Goal: Information Seeking & Learning: Learn about a topic

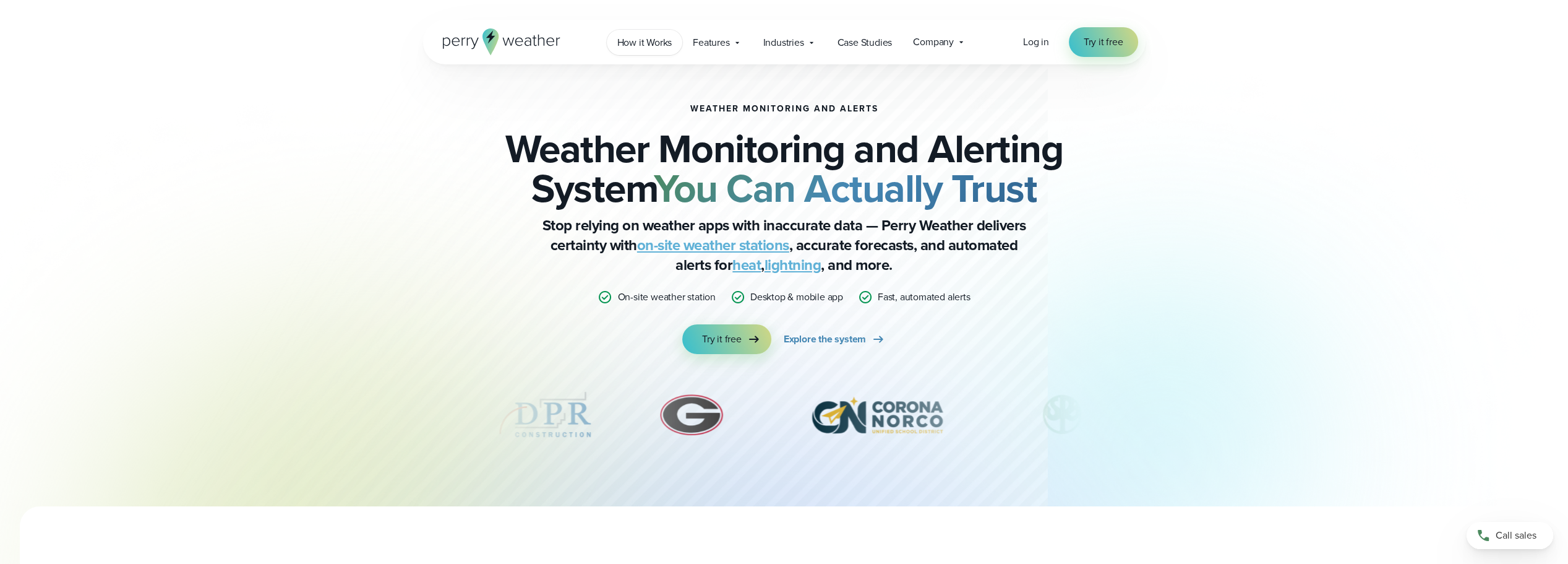
click at [650, 38] on span "How it Works" at bounding box center [644, 42] width 55 height 15
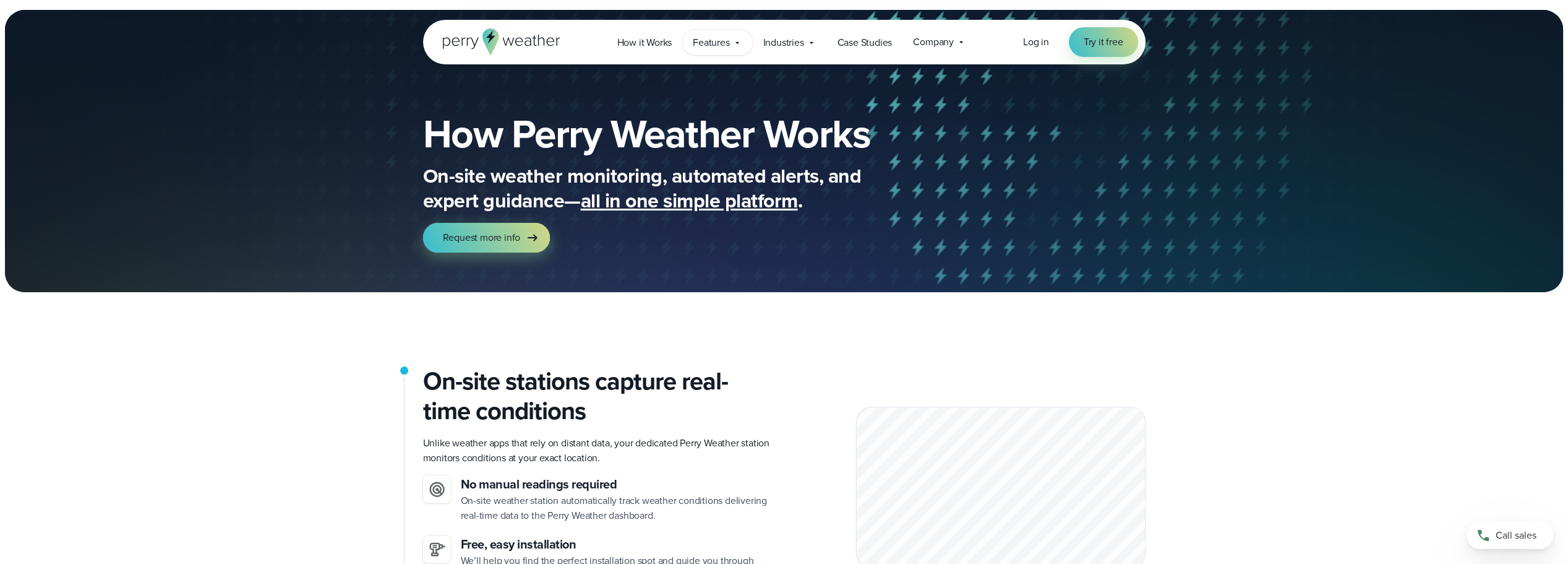
click at [704, 43] on span "Features" at bounding box center [711, 42] width 37 height 15
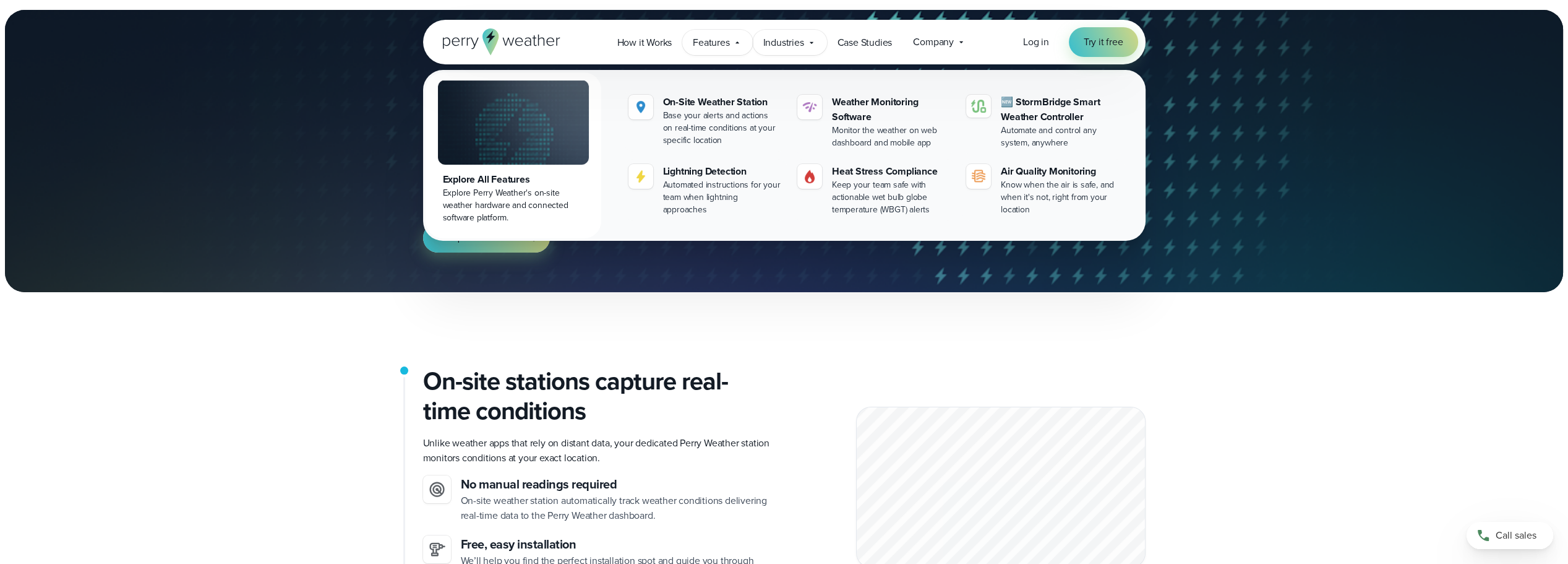
click at [802, 41] on span "Industries" at bounding box center [784, 42] width 41 height 15
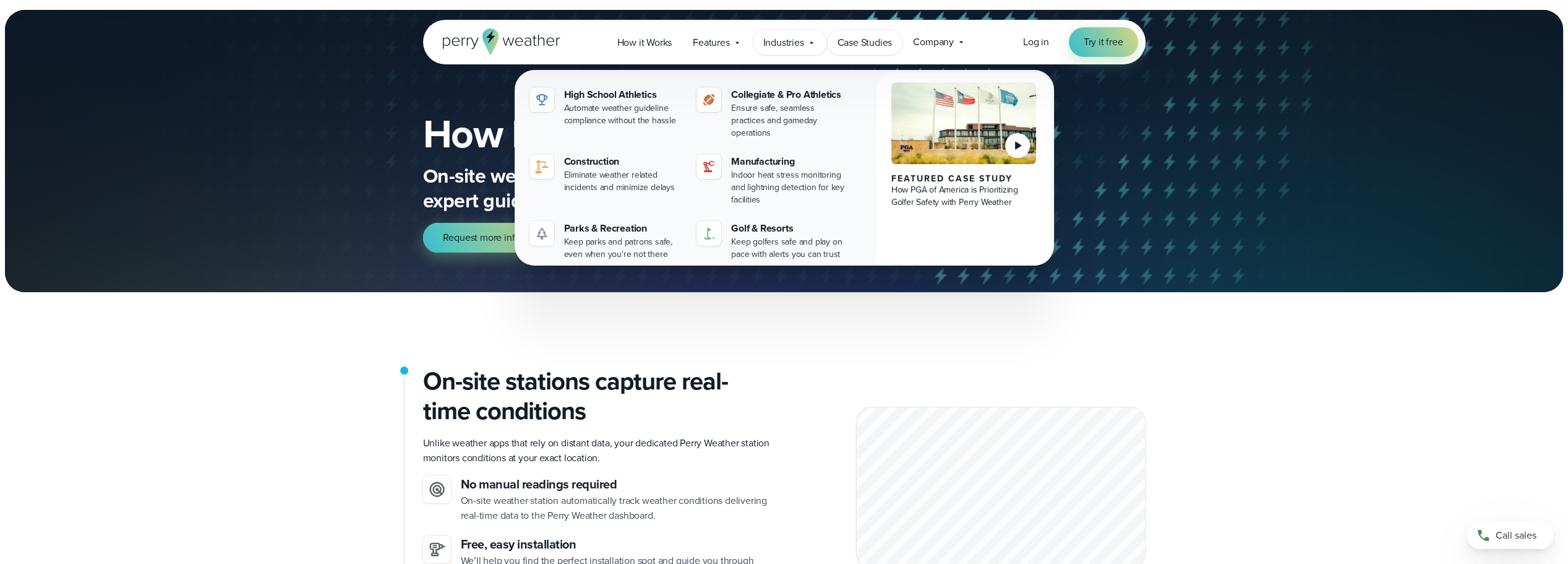
click at [848, 47] on span "Case Studies" at bounding box center [865, 42] width 55 height 15
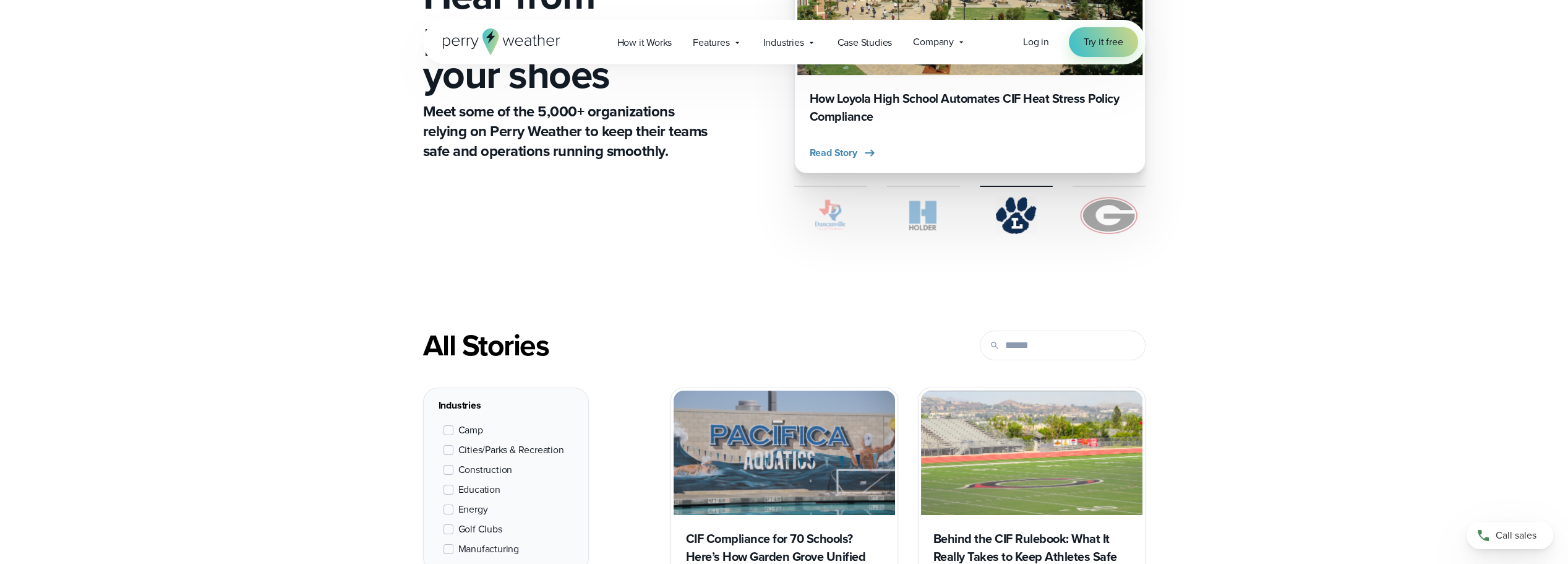
scroll to position [247, 0]
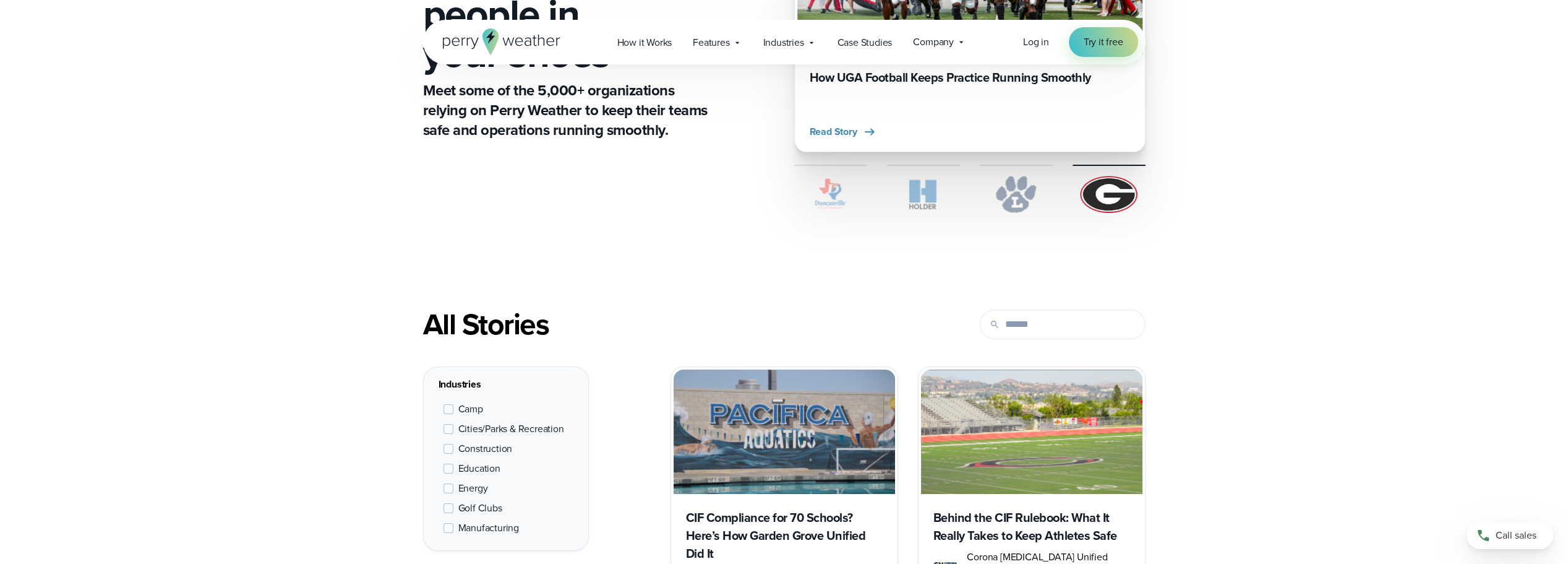
click at [1090, 195] on img at bounding box center [1109, 194] width 73 height 37
click at [863, 132] on icon "4 of 4" at bounding box center [869, 131] width 15 height 15
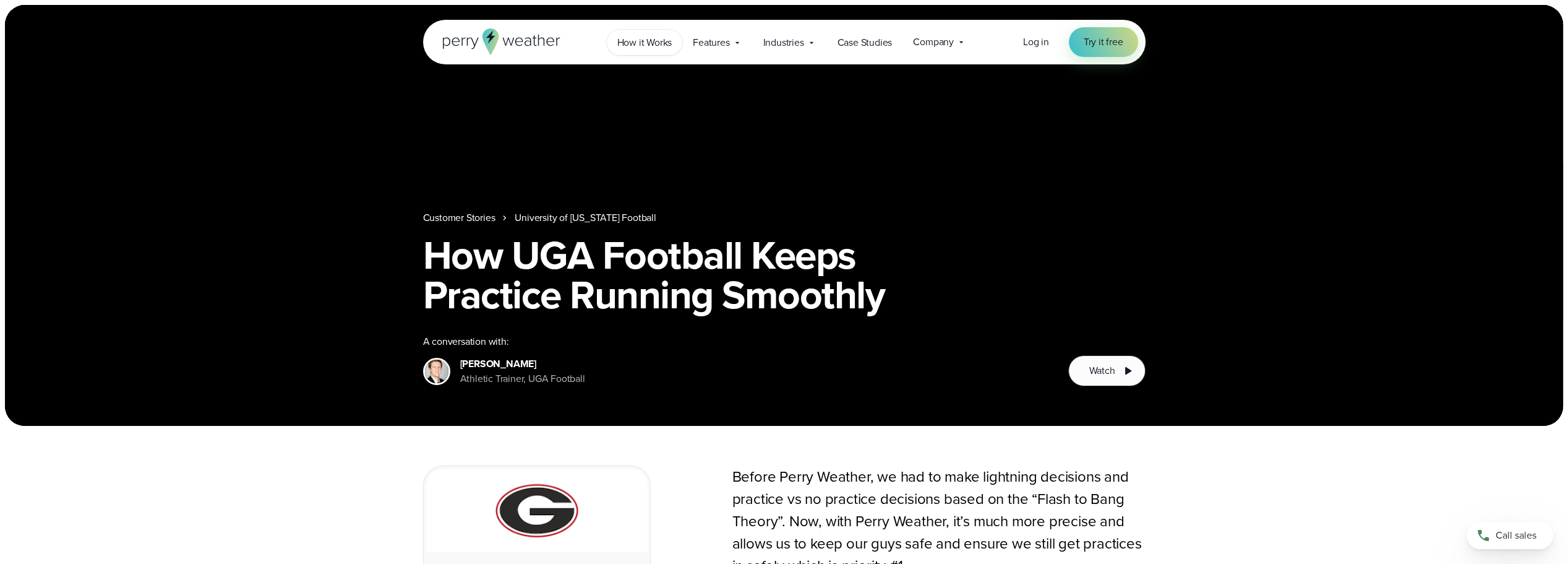
click at [629, 46] on span "How it Works" at bounding box center [644, 42] width 55 height 15
